Goal: Navigation & Orientation: Find specific page/section

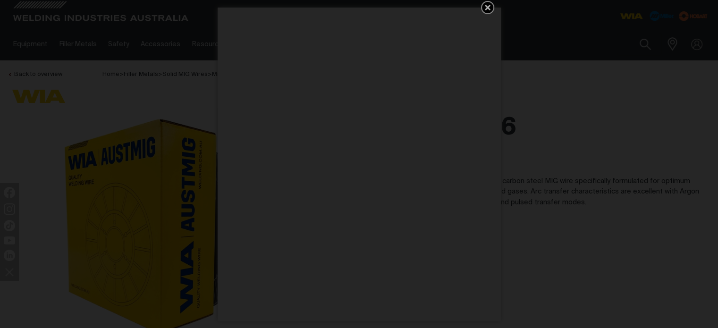
click at [489, 8] on icon "Get 5 WIA Welding Guides Free!" at bounding box center [487, 7] width 11 height 11
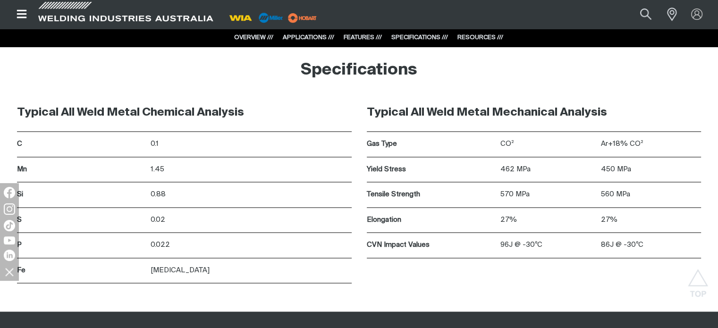
scroll to position [1354, 0]
